Goal: Find specific page/section: Find specific page/section

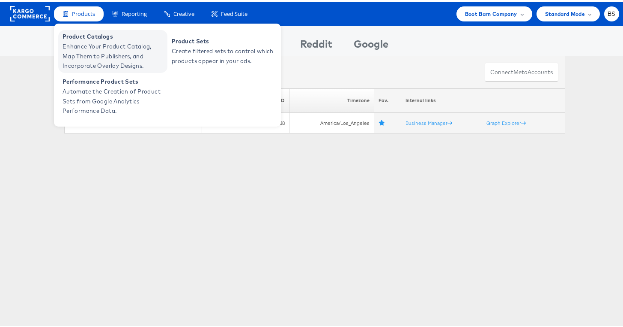
click at [92, 33] on span "Product Catalogs" at bounding box center [114, 35] width 103 height 10
click at [94, 60] on span "Enhance Your Product Catalog, Map Them to Publishers, and Incorporate Overlay D…" at bounding box center [114, 54] width 103 height 29
click at [83, 45] on span "Enhance Your Product Catalog, Map Them to Publishers, and Incorporate Overlay D…" at bounding box center [114, 54] width 103 height 29
click at [80, 42] on span "Enhance Your Product Catalog, Map Them to Publishers, and Incorporate Overlay D…" at bounding box center [114, 54] width 103 height 29
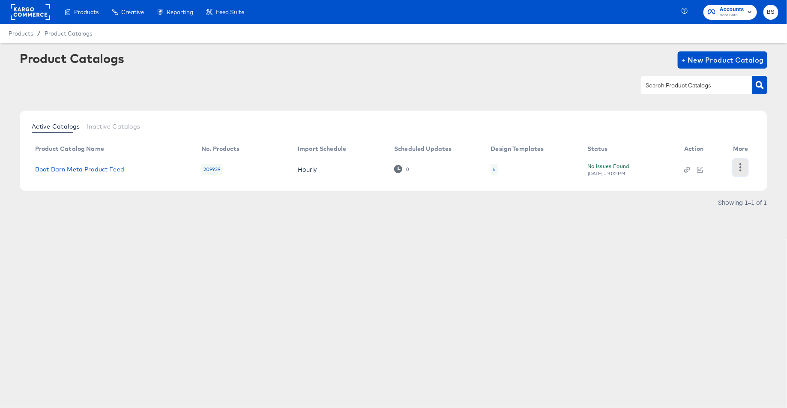
click at [741, 168] on icon "button" at bounding box center [741, 167] width 2 height 8
click at [741, 168] on div "HUD Checks (Internal)" at bounding box center [706, 167] width 86 height 14
